Goal: Task Accomplishment & Management: Use online tool/utility

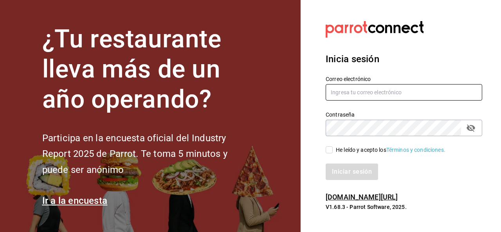
type input "[PERSON_NAME][EMAIL_ADDRESS][PERSON_NAME][DOMAIN_NAME]"
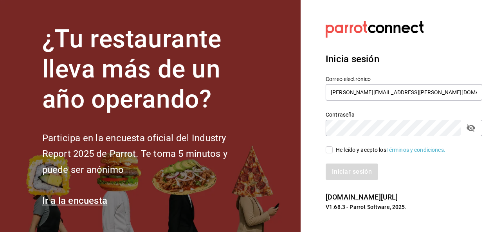
click at [331, 154] on label "He leído y acepto los Términos y condiciones." at bounding box center [386, 150] width 120 height 8
click at [331, 154] on input "He leído y acepto los Términos y condiciones." at bounding box center [329, 150] width 7 height 7
checkbox input "true"
click at [332, 170] on button "Iniciar sesión" at bounding box center [352, 172] width 53 height 16
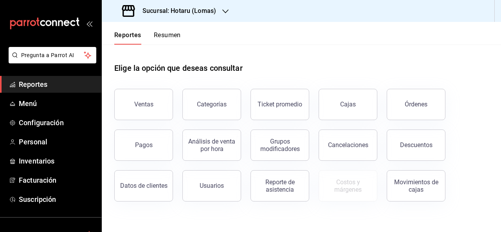
click at [234, 16] on div "Sucursal: Hotaru (Lomas)" at bounding box center [302, 11] width 400 height 22
click at [218, 9] on div "Sucursal: Hotaru (Lomas)" at bounding box center [170, 11] width 124 height 22
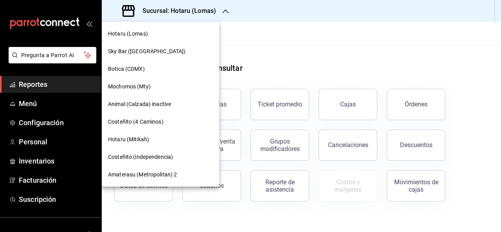
click at [142, 141] on span "Hotaru (Mitikah)" at bounding box center [128, 140] width 41 height 8
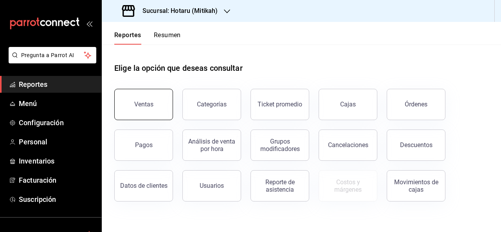
click at [144, 109] on button "Ventas" at bounding box center [143, 104] width 59 height 31
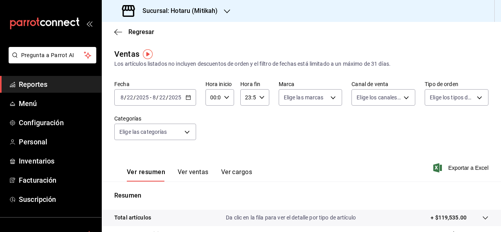
click at [186, 98] on \(Stroke\) "button" at bounding box center [188, 98] width 5 height 4
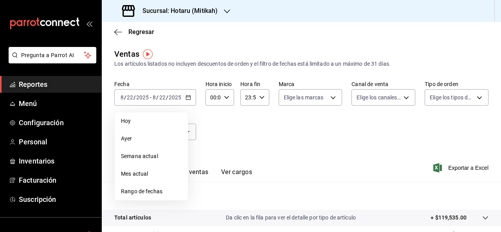
click at [146, 196] on span "Rango de fechas" at bounding box center [151, 192] width 61 height 8
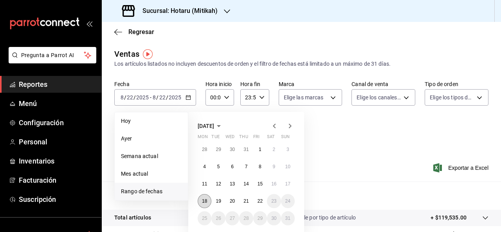
click at [202, 198] on button "18" at bounding box center [205, 201] width 14 height 14
click at [260, 202] on abbr "22" at bounding box center [260, 201] width 5 height 5
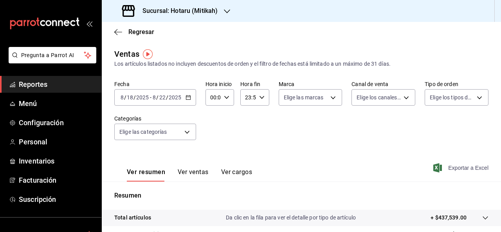
click at [445, 167] on span "Exportar a Excel" at bounding box center [462, 167] width 54 height 9
